Goal: Information Seeking & Learning: Learn about a topic

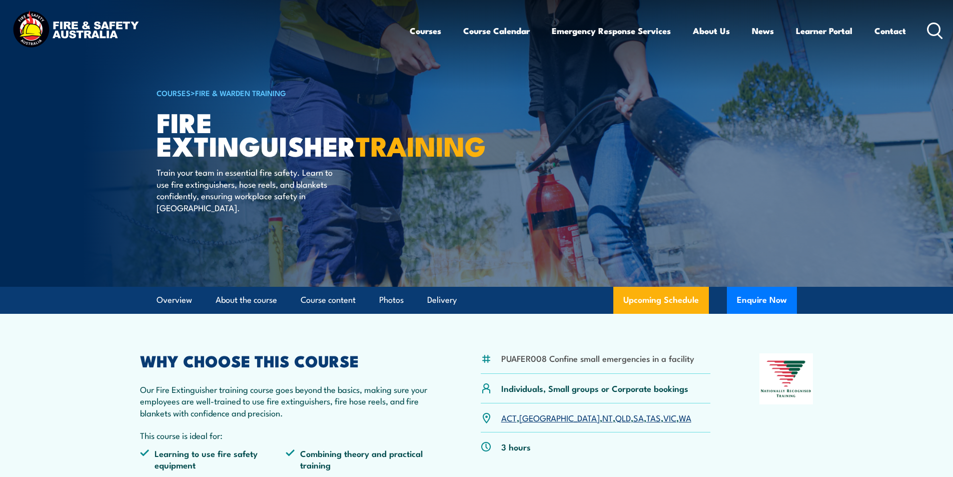
click at [938, 23] on icon at bounding box center [935, 31] width 16 height 17
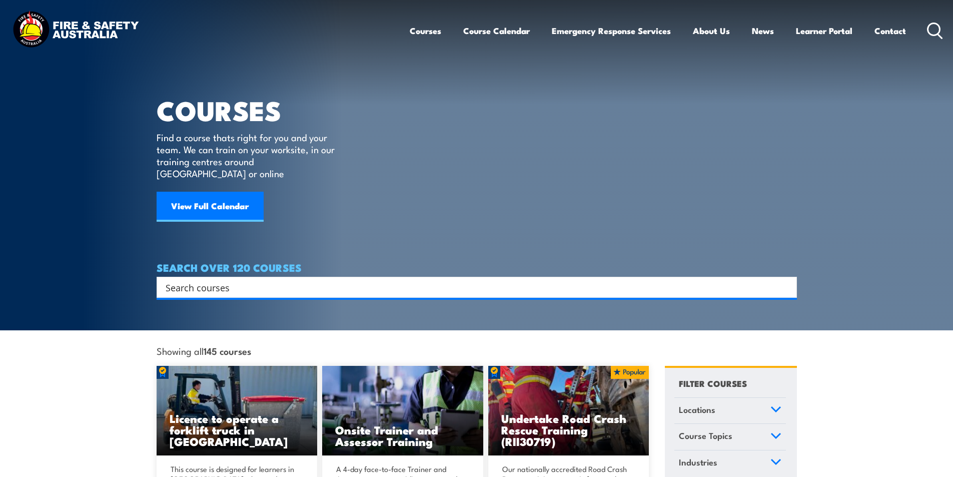
click at [182, 282] on input "Search input" at bounding box center [470, 287] width 609 height 15
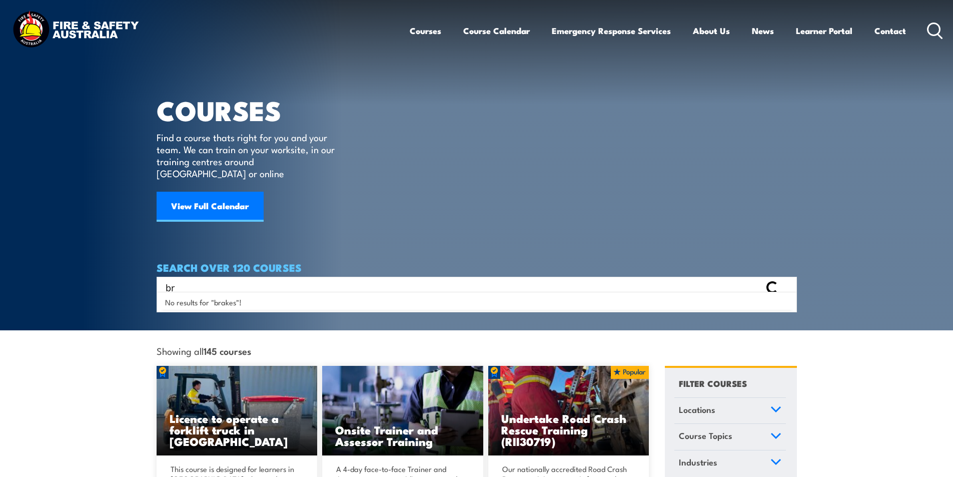
type input "b"
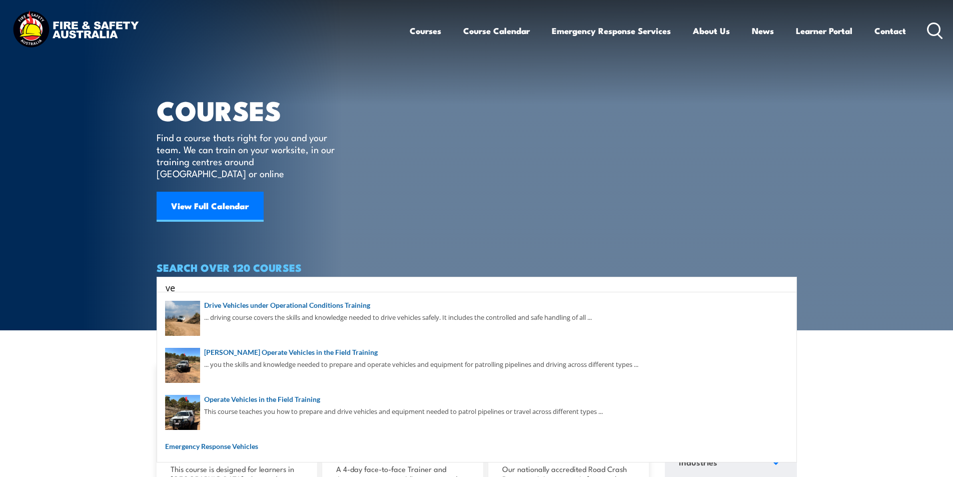
type input "v"
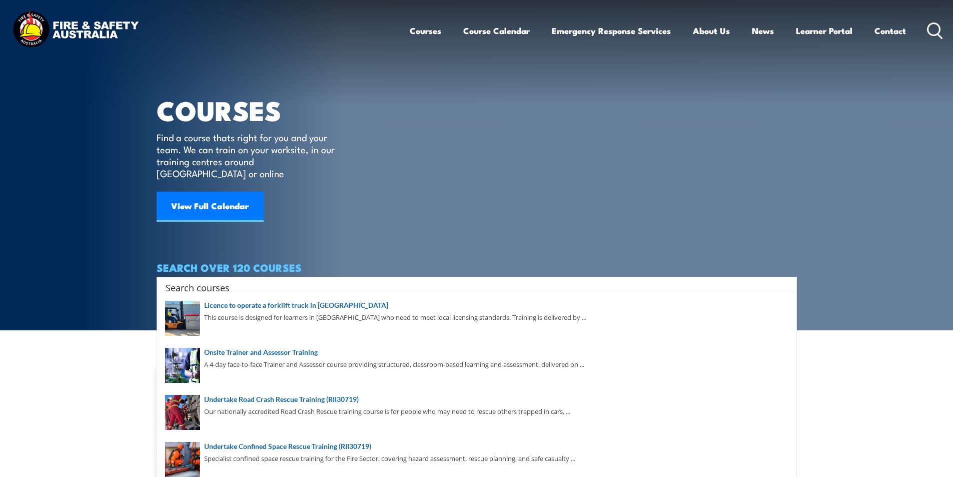
click at [429, 190] on article "COURSES Find a course thats right for you and your team. We can train on your w…" at bounding box center [477, 149] width 640 height 298
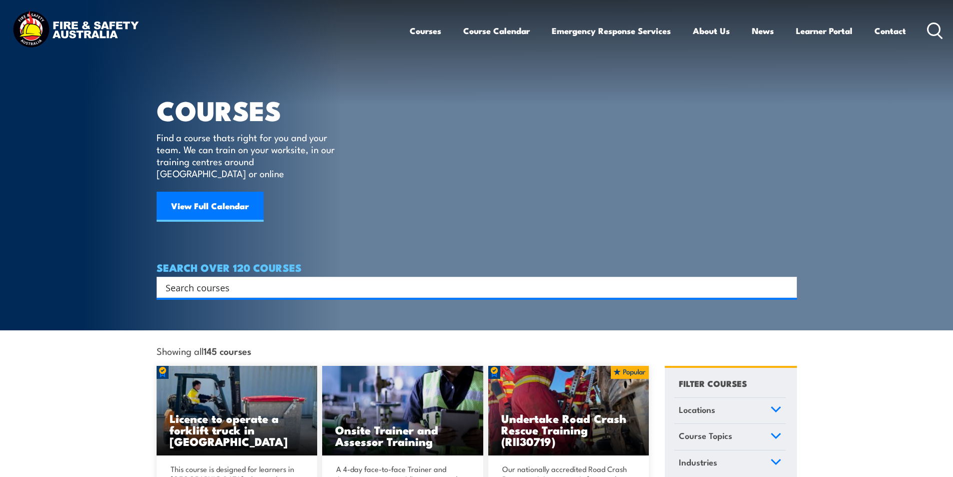
click at [220, 262] on h4 "SEARCH OVER 120 COURSES" at bounding box center [477, 267] width 640 height 11
click at [227, 280] on input "Search input" at bounding box center [470, 287] width 609 height 15
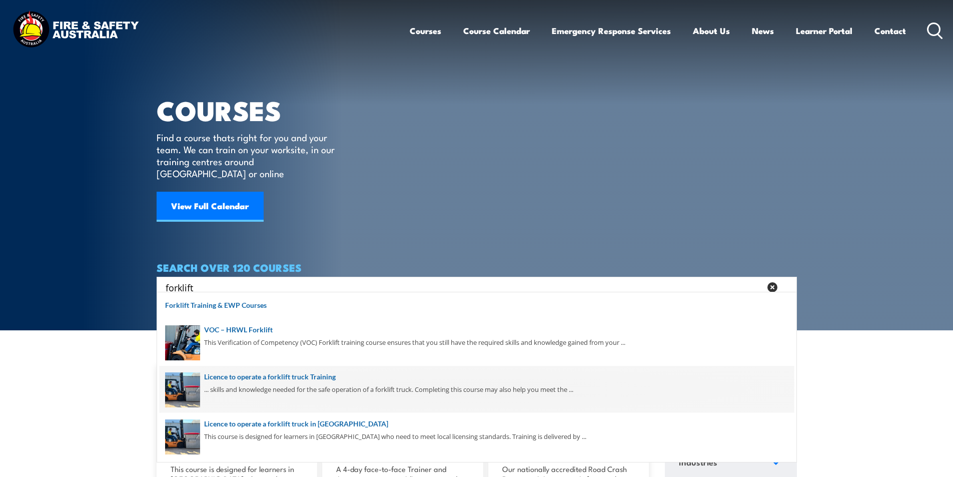
type input "forklift"
click at [322, 377] on span at bounding box center [477, 389] width 634 height 47
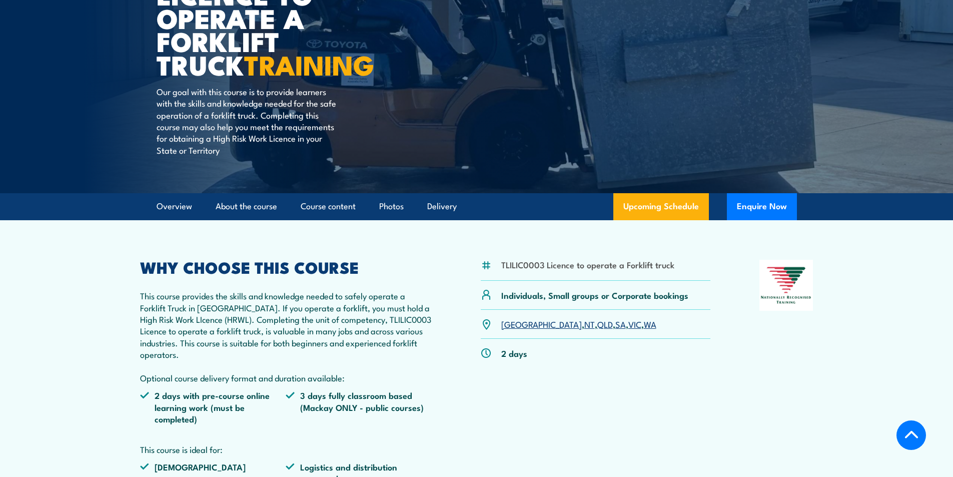
scroll to position [200, 0]
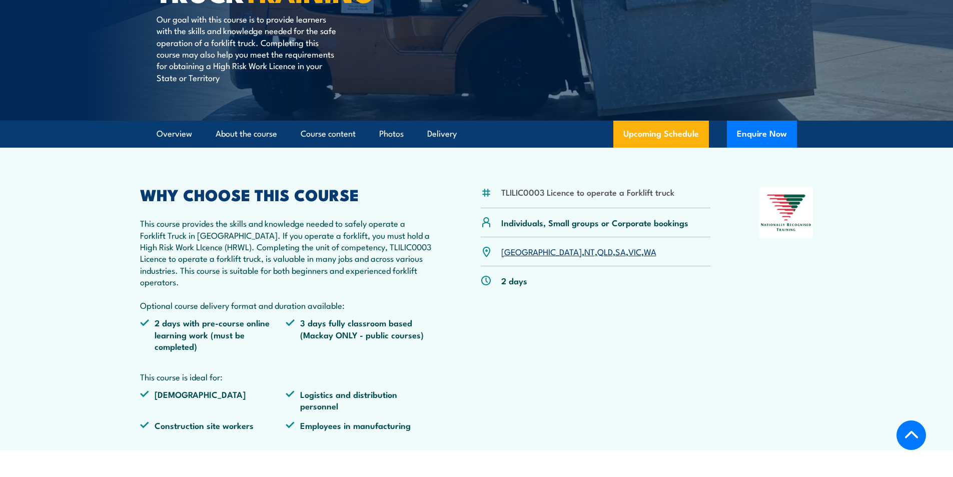
click at [615, 251] on link "SA" at bounding box center [620, 251] width 11 height 12
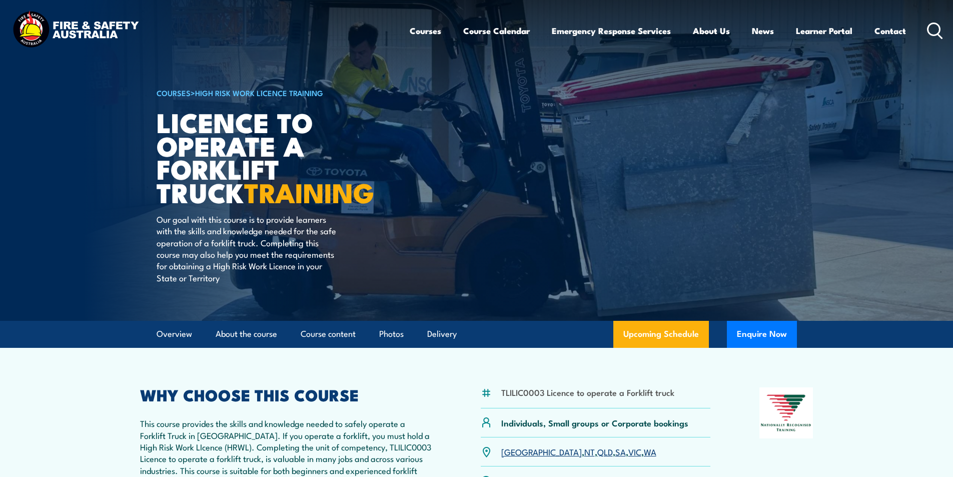
click at [932, 29] on icon at bounding box center [935, 31] width 16 height 17
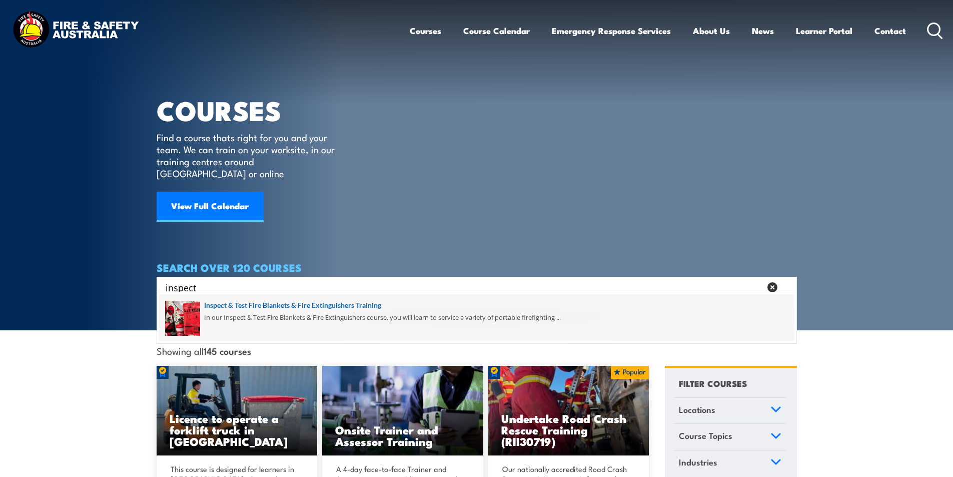
type input "inspect"
click at [271, 302] on span at bounding box center [477, 317] width 634 height 47
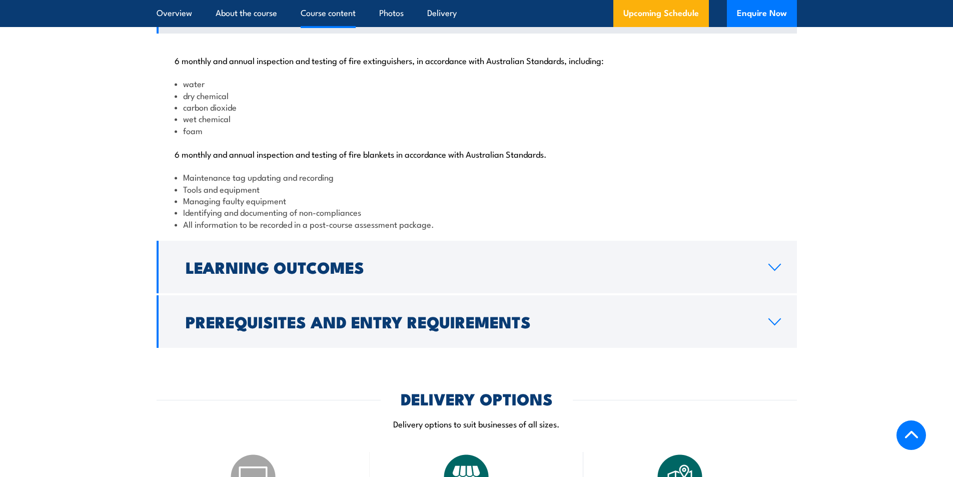
scroll to position [1051, 0]
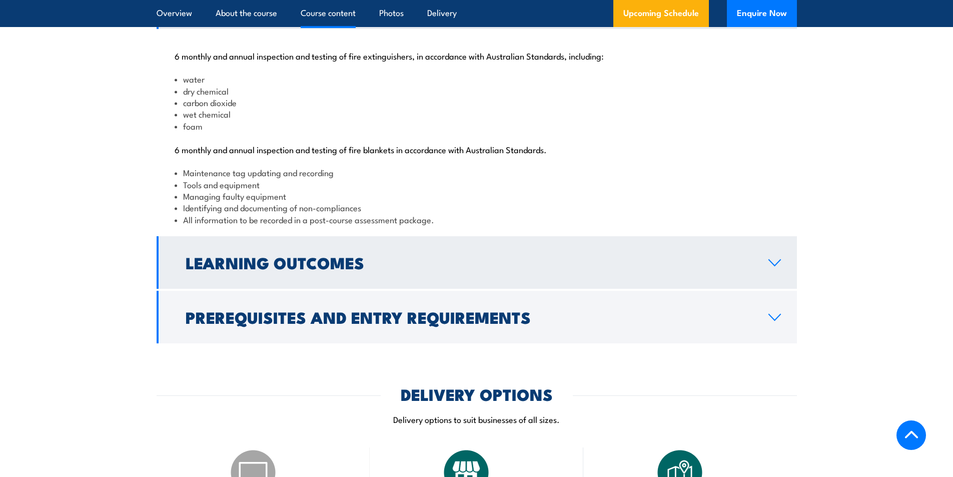
click at [771, 266] on icon at bounding box center [775, 263] width 12 height 6
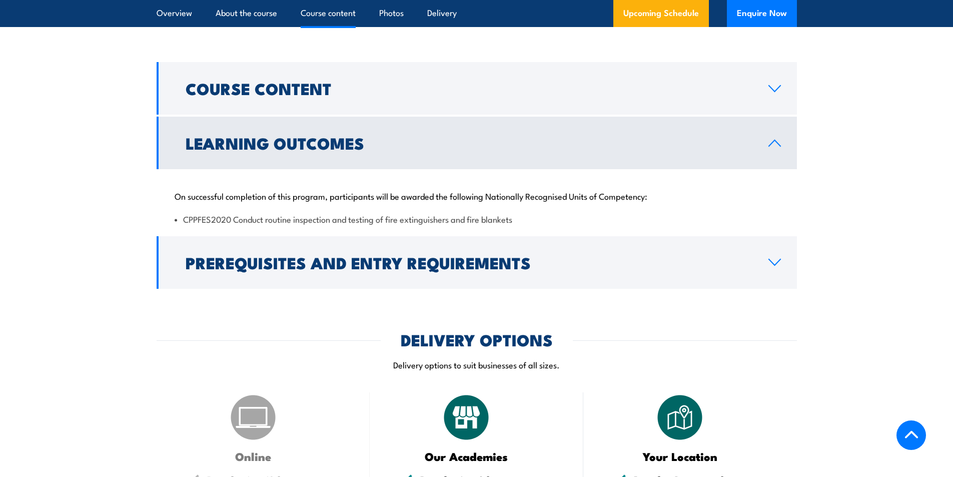
scroll to position [1001, 0]
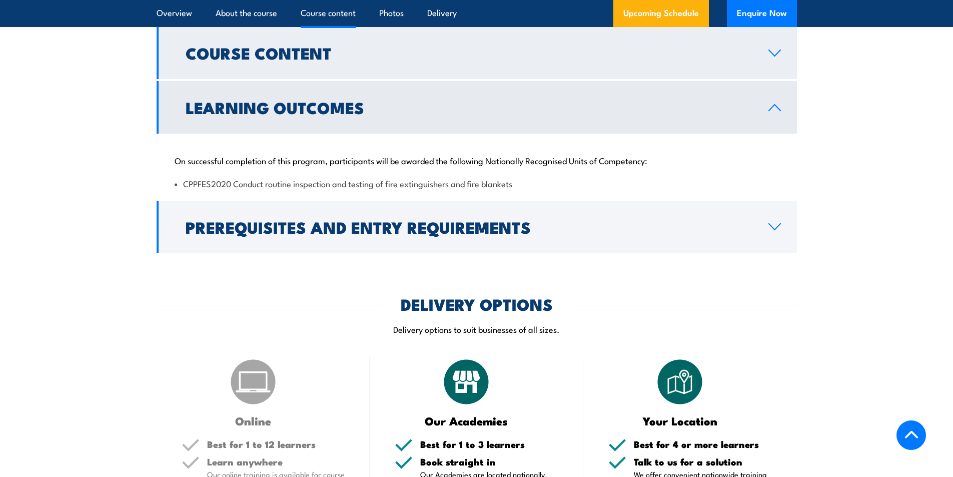
click at [769, 57] on icon at bounding box center [775, 53] width 14 height 8
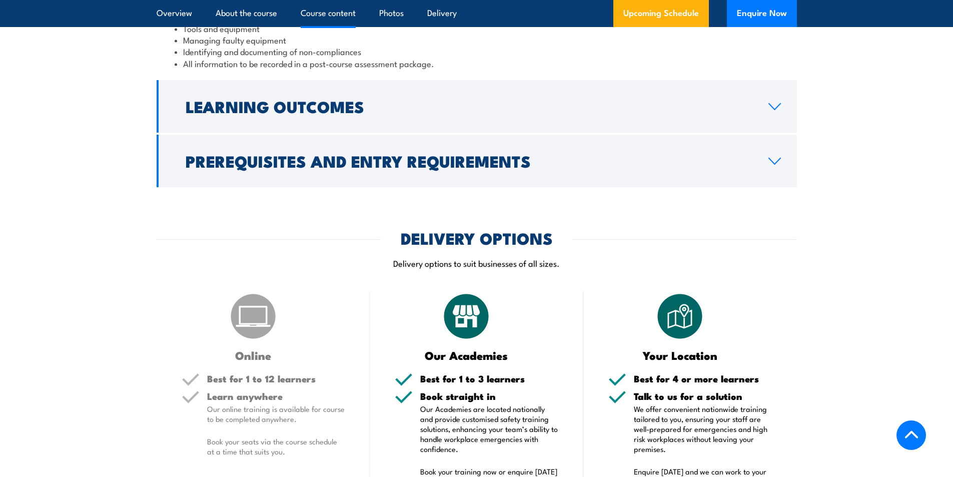
scroll to position [1251, 0]
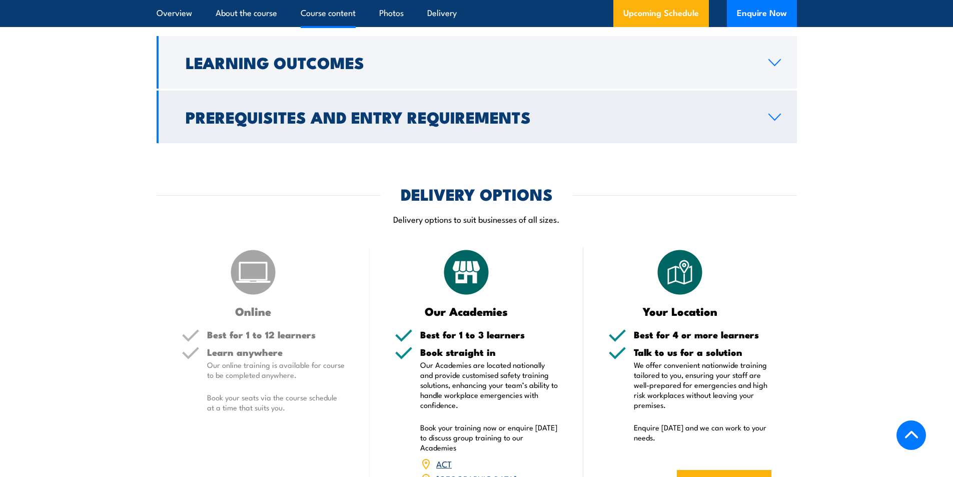
click at [777, 121] on icon at bounding box center [775, 117] width 14 height 8
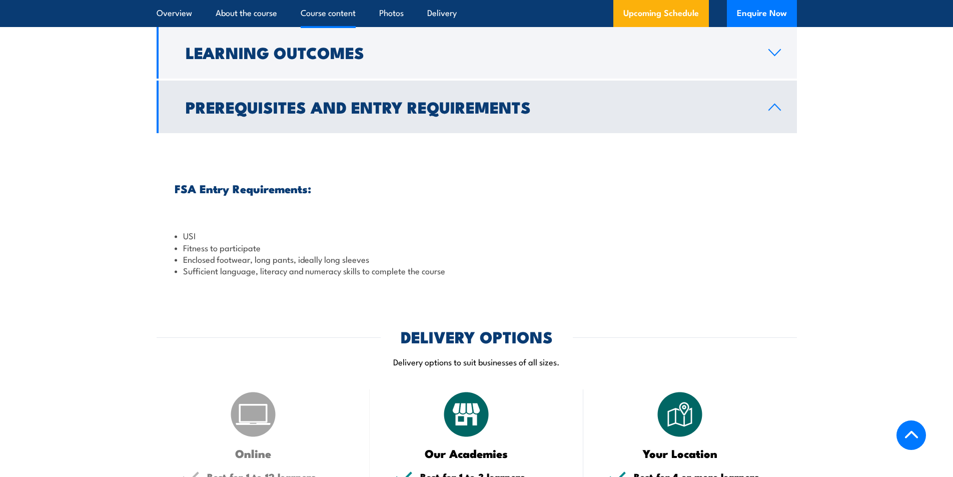
scroll to position [1053, 0]
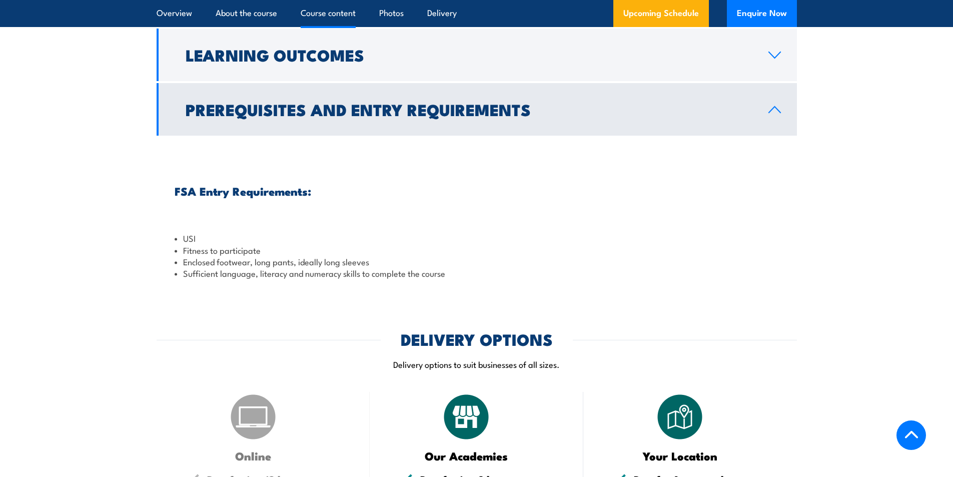
click at [777, 114] on icon at bounding box center [775, 110] width 14 height 8
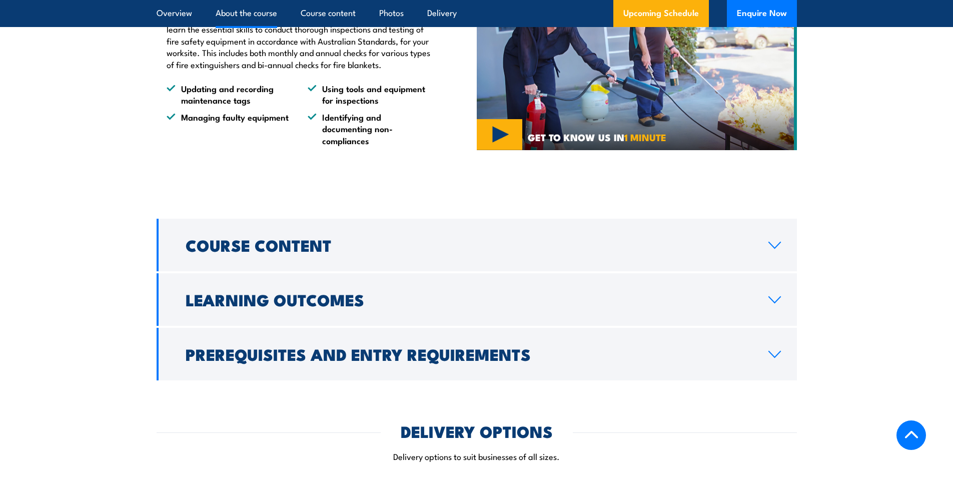
scroll to position [803, 0]
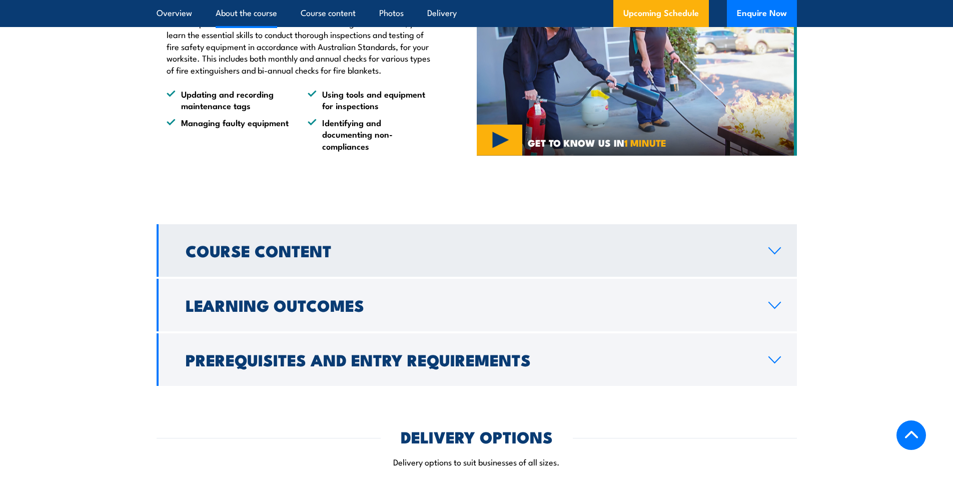
click at [771, 255] on icon at bounding box center [775, 251] width 14 height 8
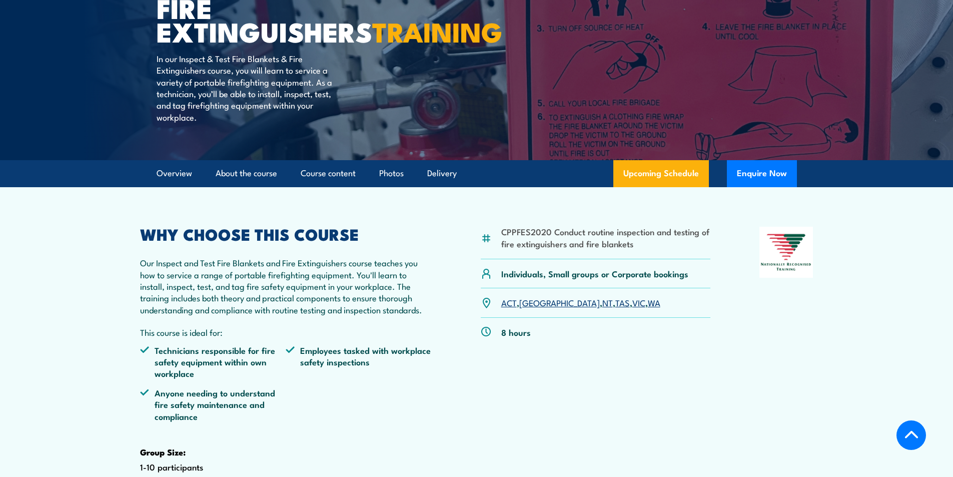
scroll to position [153, 0]
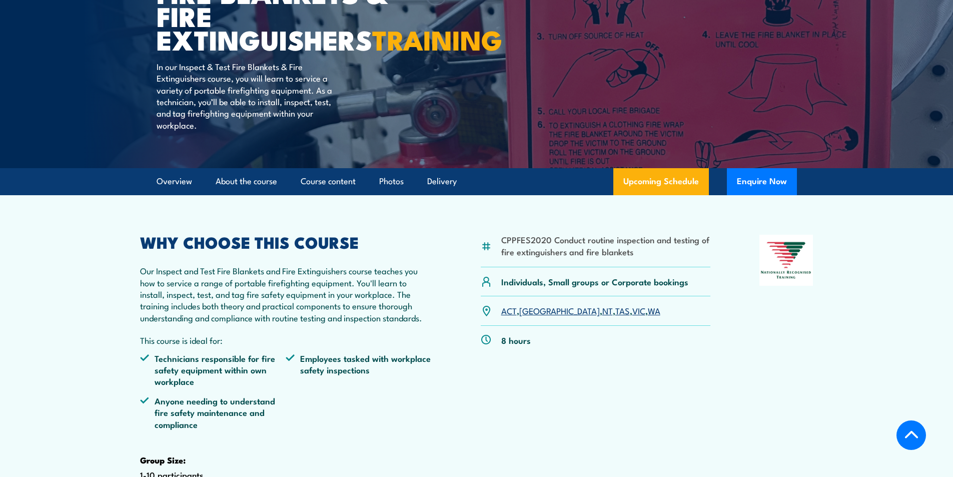
click at [531, 316] on link "NSW" at bounding box center [559, 310] width 81 height 12
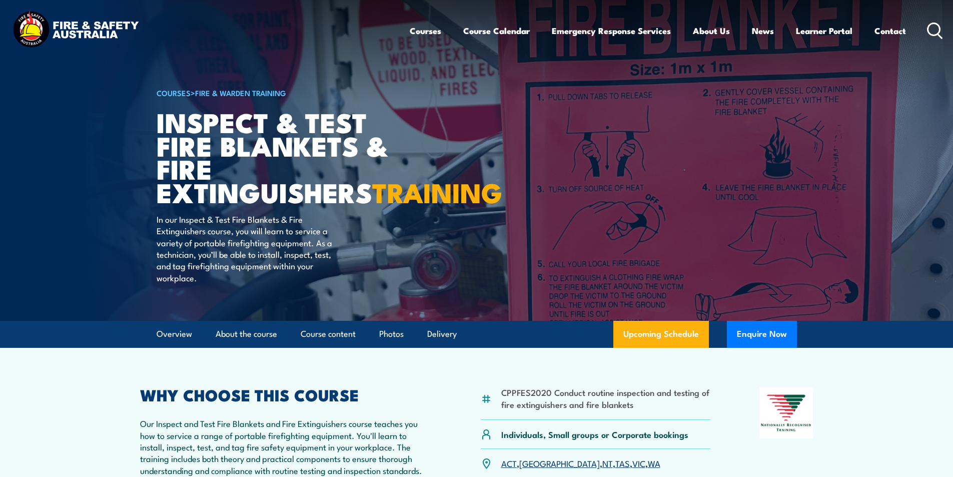
click at [931, 27] on icon at bounding box center [935, 31] width 16 height 17
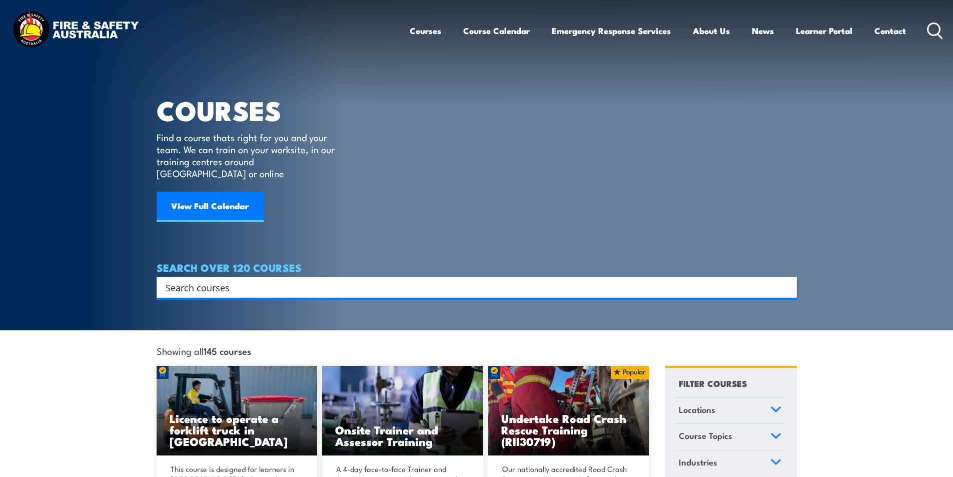
click at [226, 283] on div "Search" at bounding box center [477, 287] width 640 height 21
click at [225, 280] on input "Search input" at bounding box center [470, 287] width 609 height 15
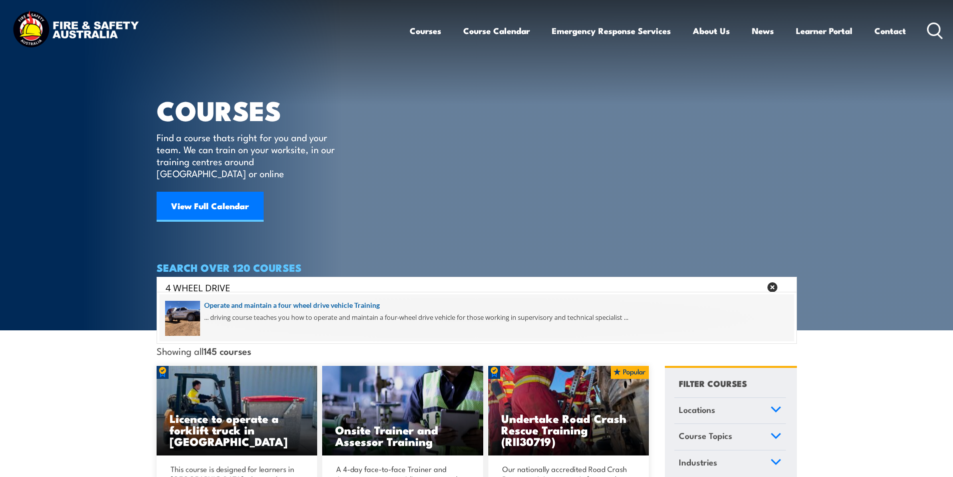
type input "4 WHEEL DRIVE"
click at [318, 303] on span at bounding box center [477, 317] width 634 height 47
